Goal: Task Accomplishment & Management: Manage account settings

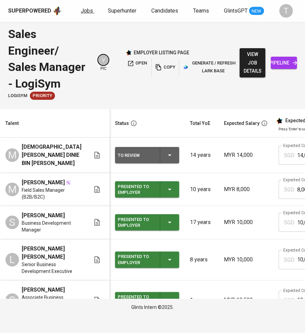
click at [81, 15] on link "Jobs" at bounding box center [88, 11] width 14 height 8
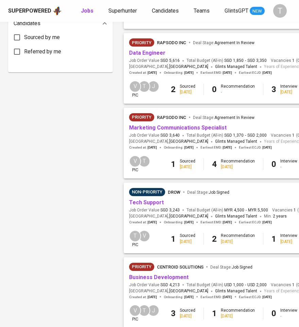
scroll to position [389, 0]
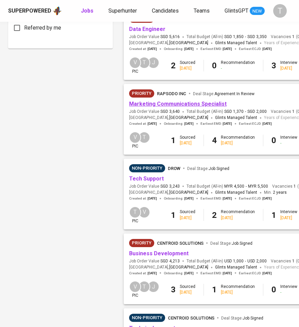
click at [214, 107] on link "Marketing Communications Specialist" at bounding box center [177, 103] width 97 height 6
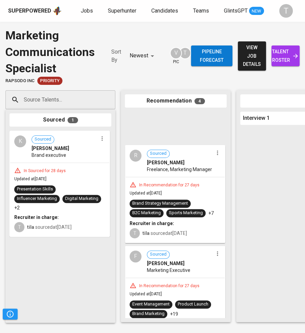
scroll to position [199, 0]
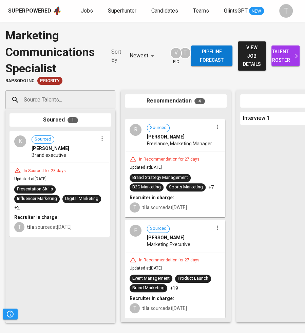
click at [83, 9] on span "Jobs" at bounding box center [87, 10] width 12 height 6
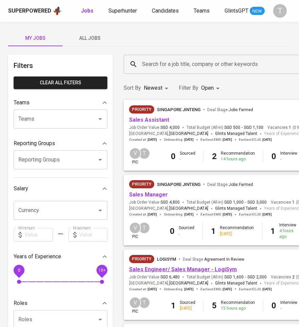
click at [208, 270] on link "Sales Engineer/ Sales Manager - LogiSym" at bounding box center [183, 269] width 108 height 6
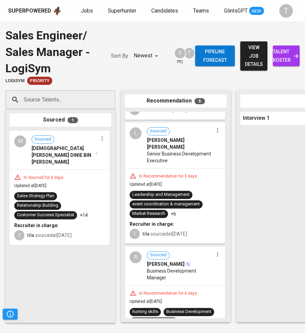
scroll to position [171, 0]
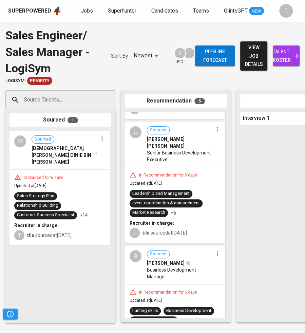
click at [218, 129] on icon "button" at bounding box center [217, 129] width 7 height 7
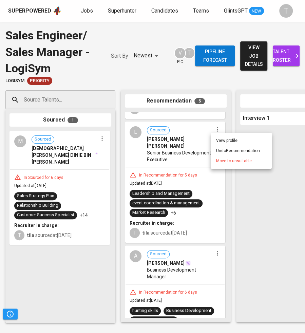
click at [184, 133] on div at bounding box center [152, 166] width 305 height 333
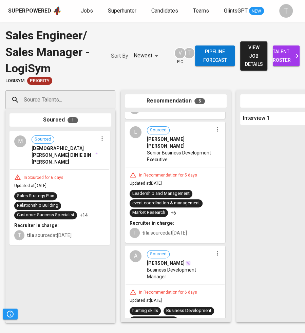
click at [156, 137] on span "[PERSON_NAME] [PERSON_NAME]" at bounding box center [180, 143] width 66 height 14
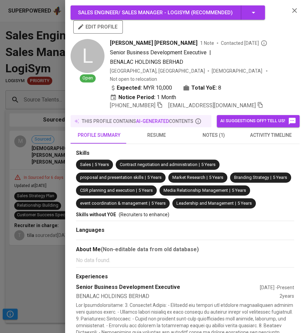
click at [257, 102] on icon "button" at bounding box center [260, 105] width 6 height 6
click at [38, 131] on div at bounding box center [152, 166] width 305 height 333
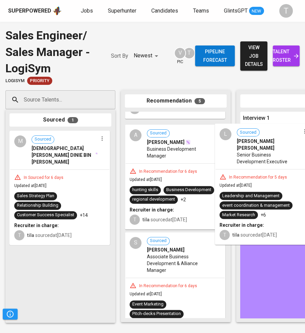
scroll to position [171, 0]
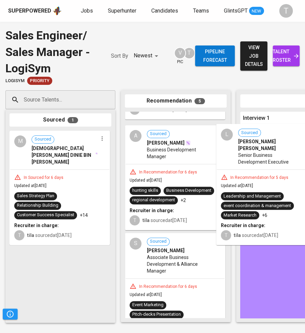
drag, startPoint x: 164, startPoint y: 159, endPoint x: 262, endPoint y: 163, distance: 97.9
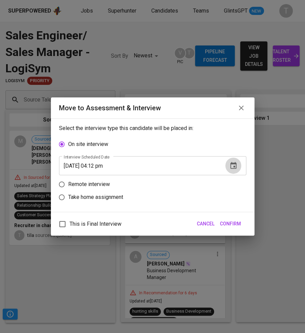
click at [233, 165] on icon "button" at bounding box center [233, 166] width 8 height 8
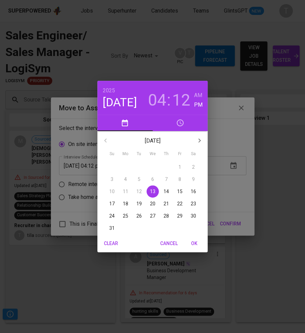
click at [140, 204] on p "19" at bounding box center [138, 203] width 5 height 7
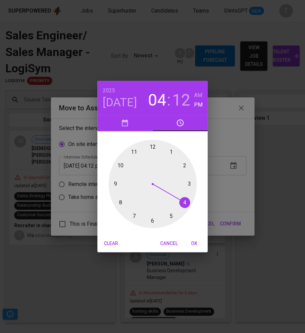
click at [120, 163] on div at bounding box center [153, 184] width 88 height 88
click at [151, 145] on div at bounding box center [153, 184] width 88 height 88
type input "[DATE] 10:00 pm"
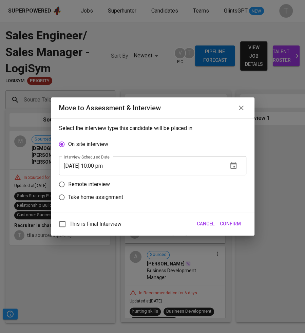
click at [109, 184] on p "Remote interview" at bounding box center [89, 184] width 42 height 8
click at [68, 184] on input "Remote interview" at bounding box center [61, 184] width 13 height 13
radio input "true"
click at [228, 220] on span "Confirm" at bounding box center [230, 224] width 21 height 8
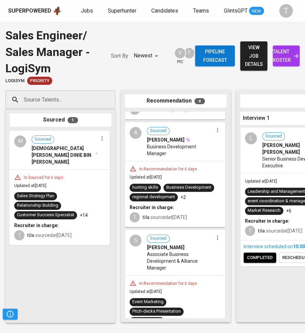
click at [168, 144] on span "Business Development Manager" at bounding box center [180, 150] width 66 height 14
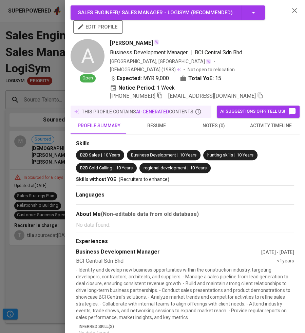
click at [146, 43] on span "[PERSON_NAME]" at bounding box center [131, 43] width 43 height 8
copy span "[PERSON_NAME]"
click at [258, 93] on icon "button" at bounding box center [260, 96] width 5 height 6
click at [17, 56] on div at bounding box center [152, 166] width 305 height 333
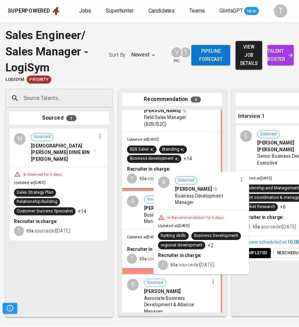
scroll to position [0, 0]
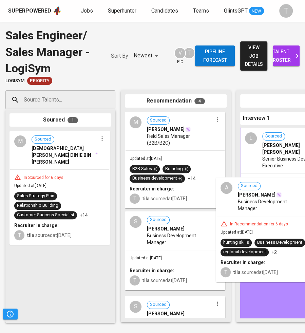
drag, startPoint x: 179, startPoint y: 218, endPoint x: 272, endPoint y: 225, distance: 93.9
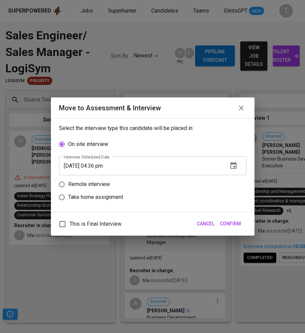
click at [82, 184] on p "Remote interview" at bounding box center [89, 184] width 42 height 8
click at [68, 184] on input "Remote interview" at bounding box center [61, 184] width 13 height 13
radio input "true"
click at [234, 179] on icon "button" at bounding box center [233, 178] width 6 height 7
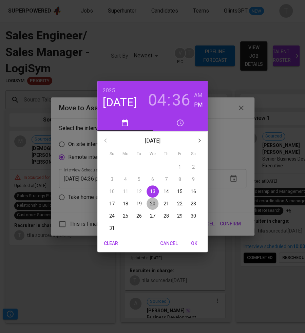
click at [152, 201] on p "20" at bounding box center [152, 203] width 5 height 7
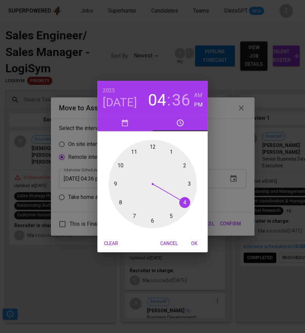
drag, startPoint x: 188, startPoint y: 161, endPoint x: 184, endPoint y: 163, distance: 4.3
click at [188, 161] on div at bounding box center [153, 184] width 88 height 88
click at [152, 148] on div at bounding box center [153, 184] width 88 height 88
type input "[DATE] 02:00 pm"
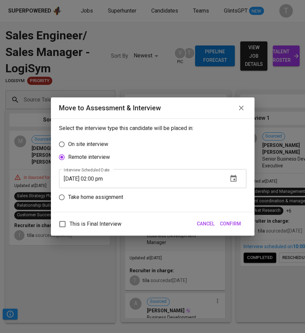
click at [239, 224] on span "Confirm" at bounding box center [230, 224] width 21 height 8
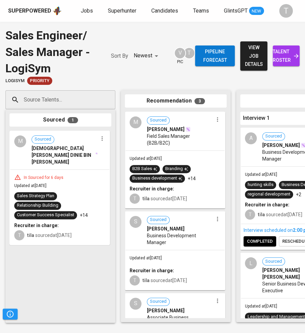
click at [84, 3] on div "Superpowered Jobs Superhunter Candidates Teams GlintsGPT NEW T" at bounding box center [152, 11] width 305 height 22
click at [84, 10] on span "Jobs" at bounding box center [87, 10] width 12 height 6
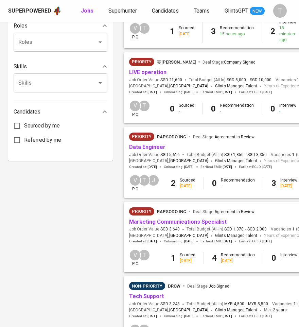
scroll to position [294, 0]
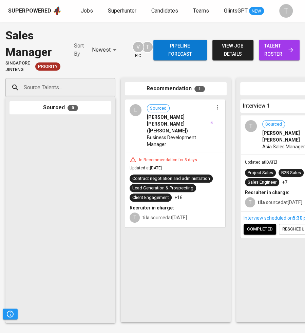
drag, startPoint x: 0, startPoint y: 0, endPoint x: 78, endPoint y: 12, distance: 79.3
drag, startPoint x: 78, startPoint y: 12, endPoint x: 82, endPoint y: 12, distance: 3.7
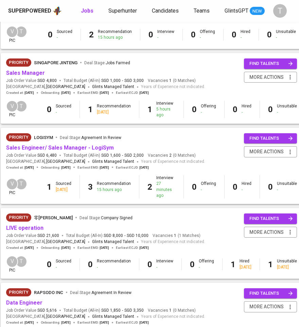
scroll to position [123, 123]
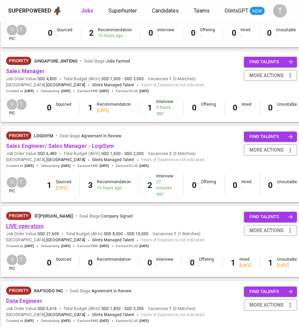
click at [32, 223] on link "LIVE operation" at bounding box center [24, 226] width 37 height 6
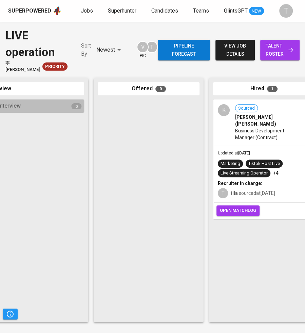
scroll to position [0, 503]
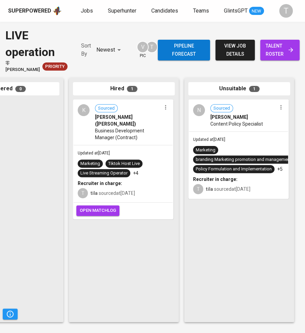
click at [98, 207] on span "open matchlog" at bounding box center [98, 211] width 36 height 8
